Goal: Book appointment/travel/reservation

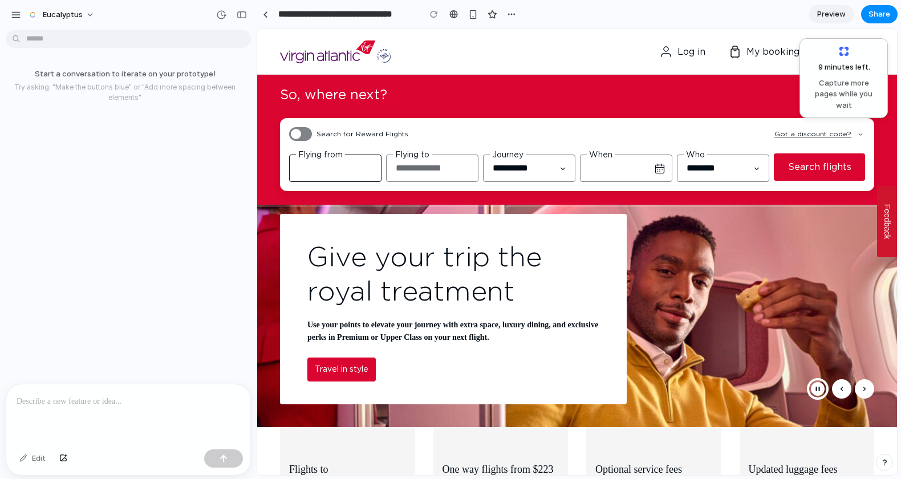
click at [348, 176] on input "Flying from" at bounding box center [335, 167] width 92 height 27
click at [344, 168] on input "Flying from" at bounding box center [335, 167] width 92 height 27
